Goal: Task Accomplishment & Management: Manage account settings

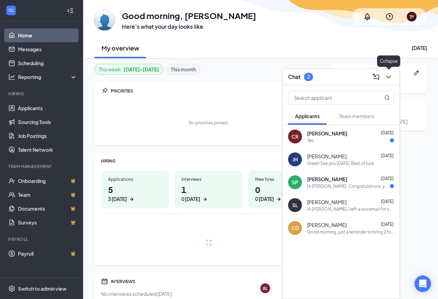
click at [388, 77] on icon "ChevronDown" at bounding box center [388, 76] width 4 height 3
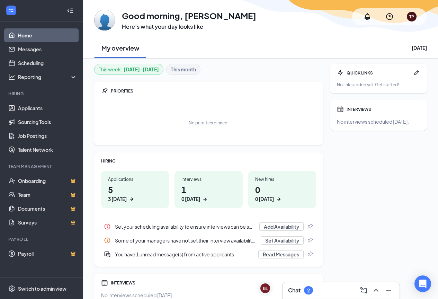
scroll to position [33, 0]
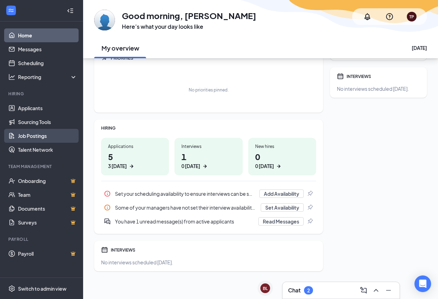
click at [41, 135] on link "Job Postings" at bounding box center [47, 136] width 59 height 14
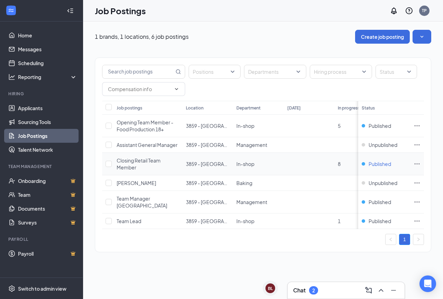
click at [381, 163] on span "Published" at bounding box center [379, 163] width 22 height 7
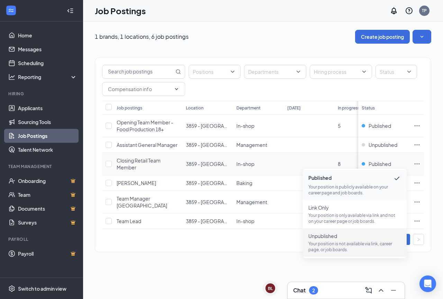
click at [335, 242] on p "Your position is not available via link, career page, or job boards." at bounding box center [354, 246] width 93 height 12
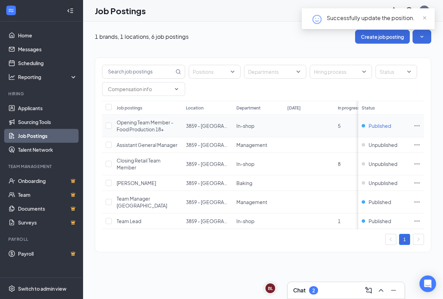
click at [374, 125] on span "Published" at bounding box center [379, 125] width 22 height 7
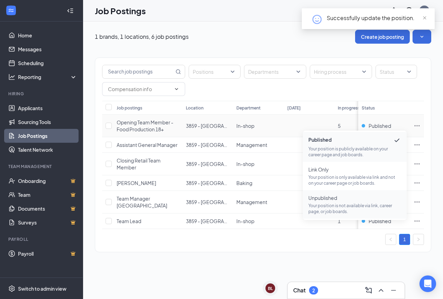
click at [338, 208] on p "Your position is not available via link, career page, or job boards." at bounding box center [354, 208] width 93 height 12
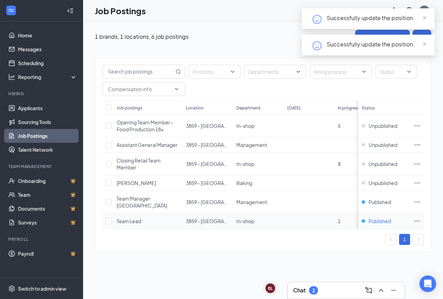
click at [378, 221] on span "Published" at bounding box center [379, 220] width 22 height 7
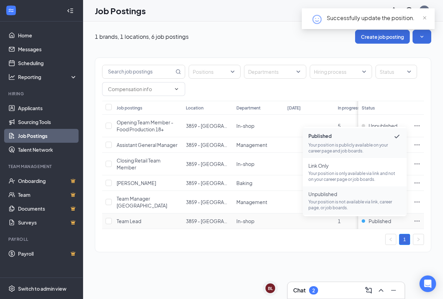
click at [332, 196] on span "Unpublished" at bounding box center [354, 193] width 93 height 7
